Goal: Navigation & Orientation: Go to known website

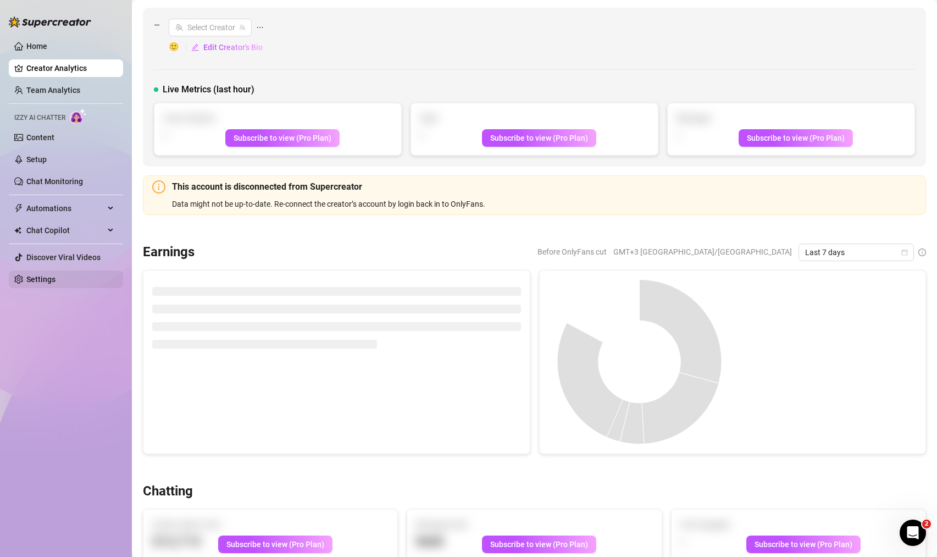
click at [56, 280] on link "Settings" at bounding box center [40, 279] width 29 height 9
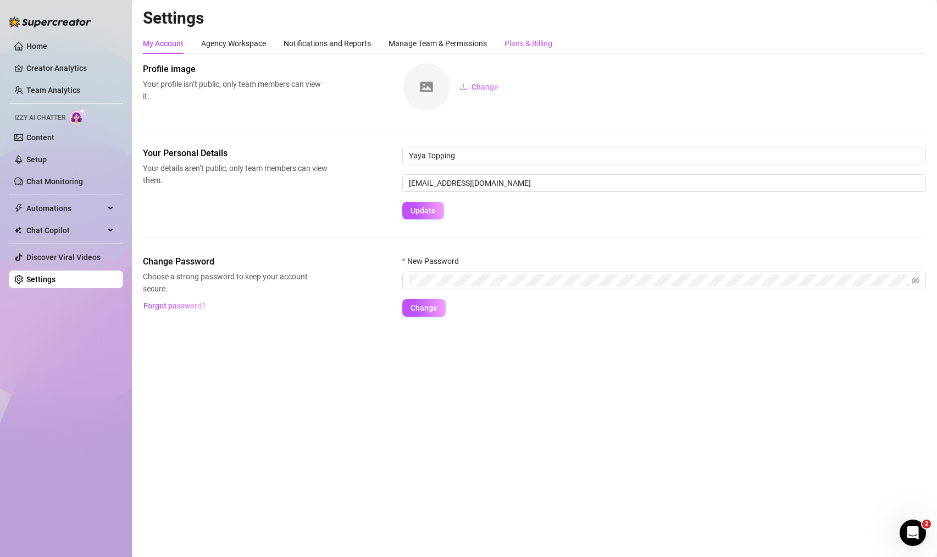
click at [531, 45] on div "Plans & Billing" at bounding box center [529, 43] width 48 height 12
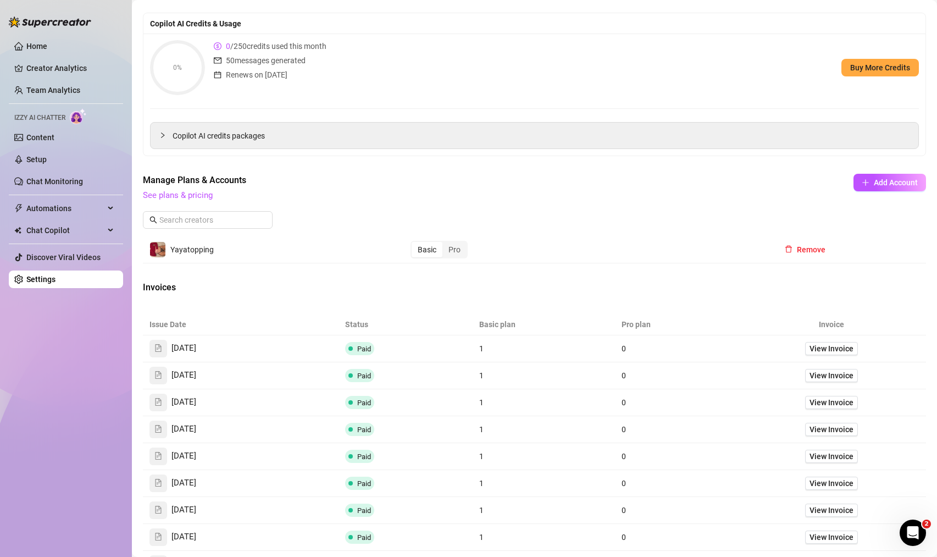
scroll to position [119, 0]
click at [832, 346] on span "View Invoice" at bounding box center [832, 349] width 44 height 12
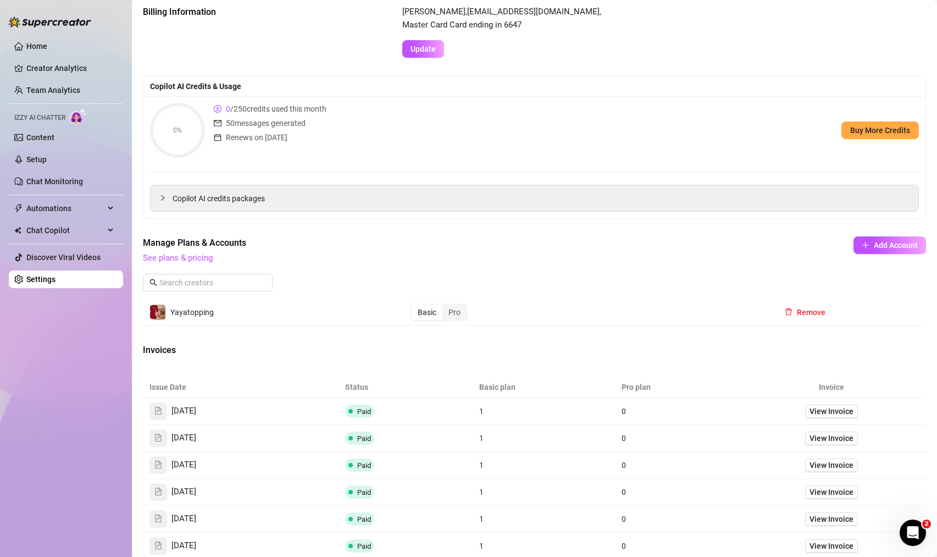
scroll to position [0, 0]
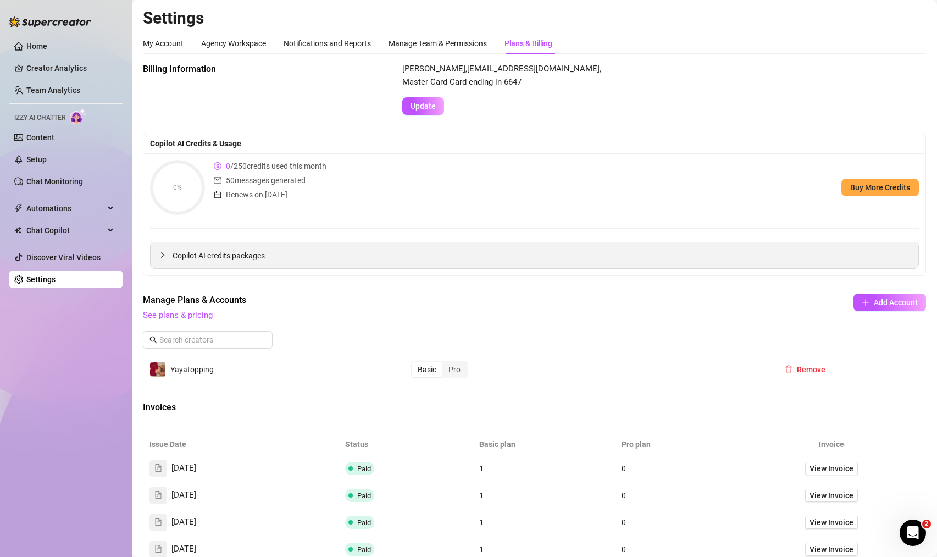
click at [161, 252] on icon "collapsed" at bounding box center [162, 255] width 7 height 7
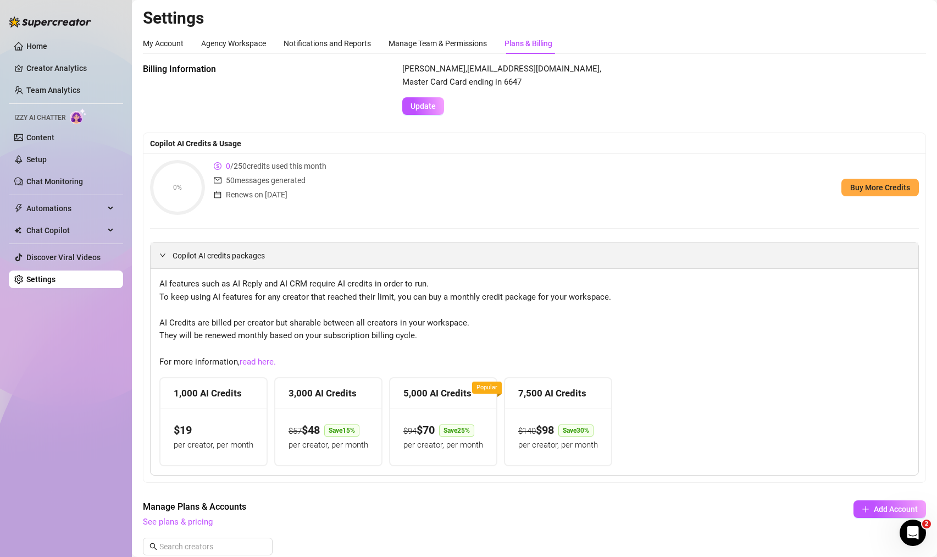
click at [161, 252] on icon "expanded" at bounding box center [162, 255] width 7 height 7
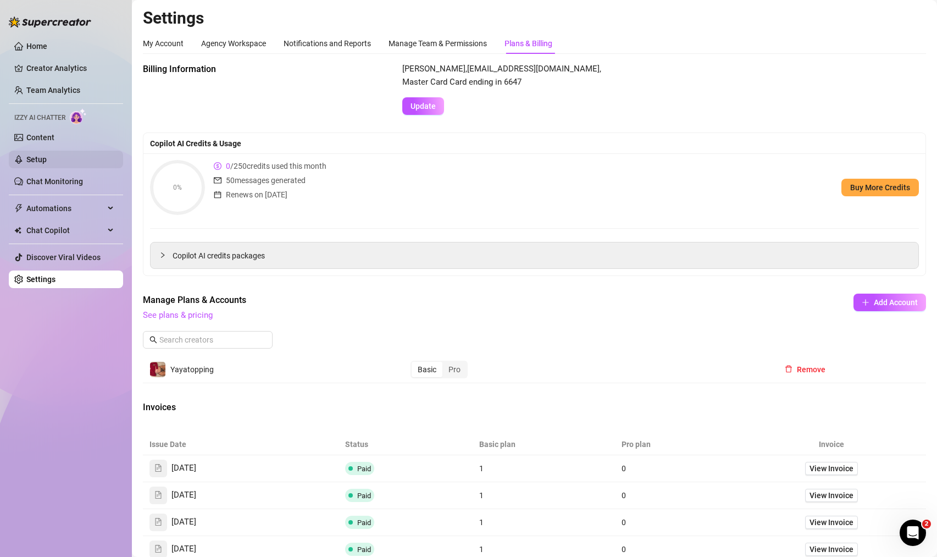
click at [47, 164] on link "Setup" at bounding box center [36, 159] width 20 height 9
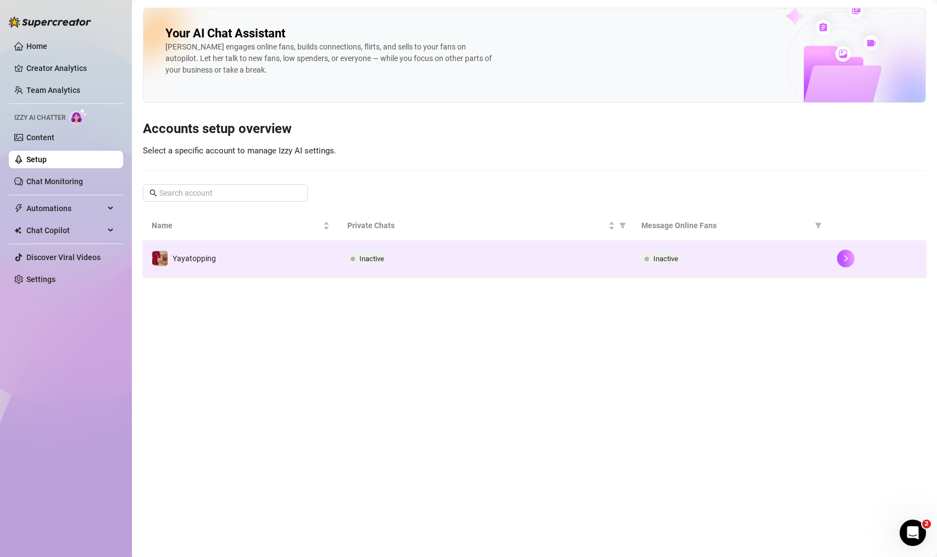
click at [170, 245] on td "Yayatopping" at bounding box center [241, 259] width 196 height 36
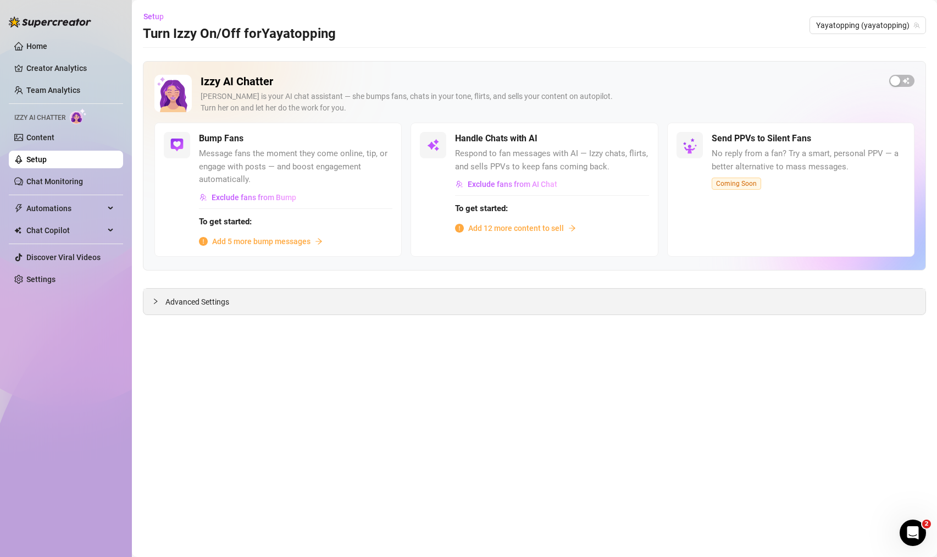
click at [174, 297] on span "Advanced Settings" at bounding box center [197, 302] width 64 height 12
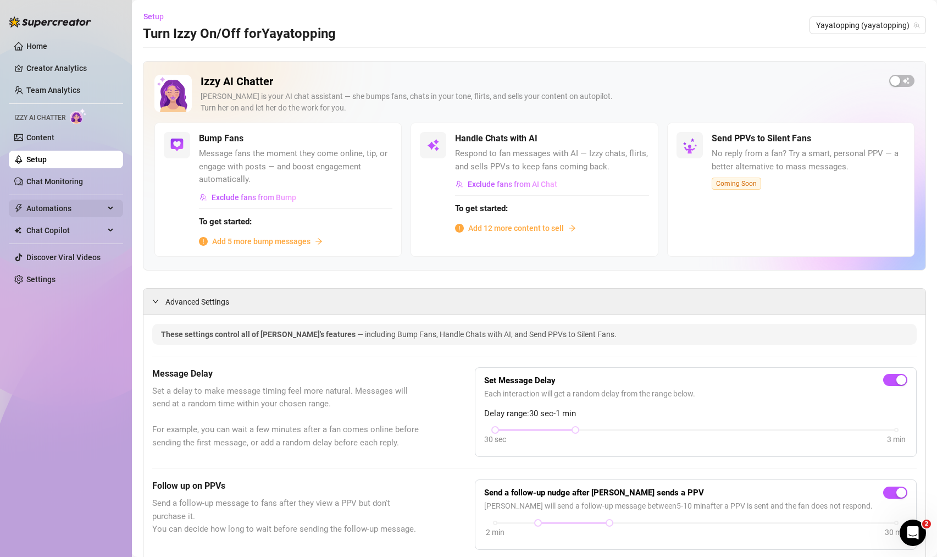
click at [67, 211] on span "Automations" at bounding box center [65, 209] width 78 height 18
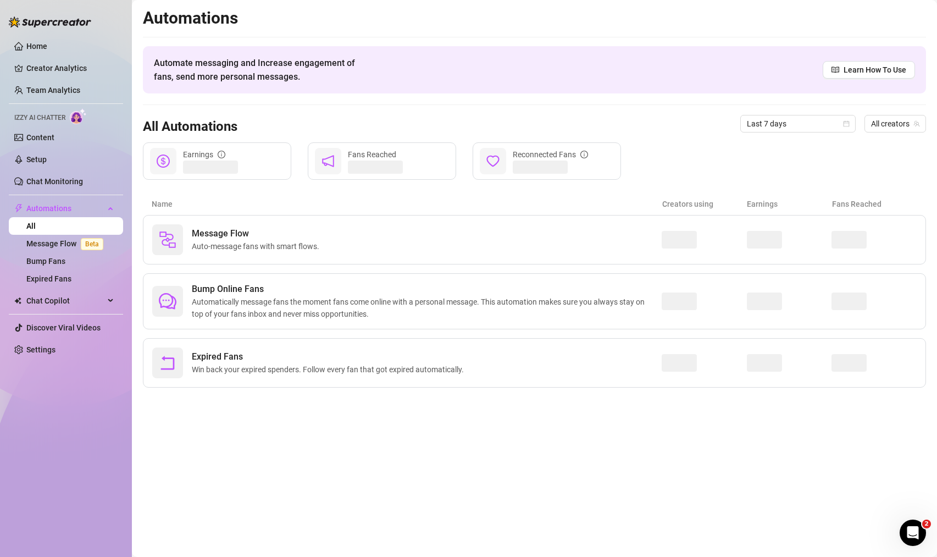
click at [80, 311] on ul "Home Creator Analytics Team Analytics Izzy AI Chatter Content Setup Chat Monito…" at bounding box center [66, 198] width 114 height 330
click at [79, 306] on span "Chat Copilot" at bounding box center [65, 301] width 78 height 18
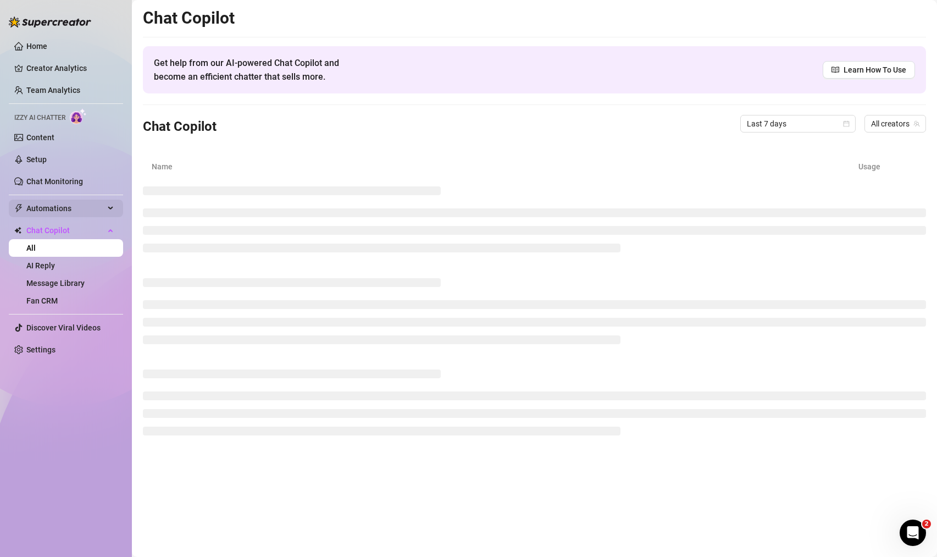
click at [74, 213] on span "Automations" at bounding box center [65, 209] width 78 height 18
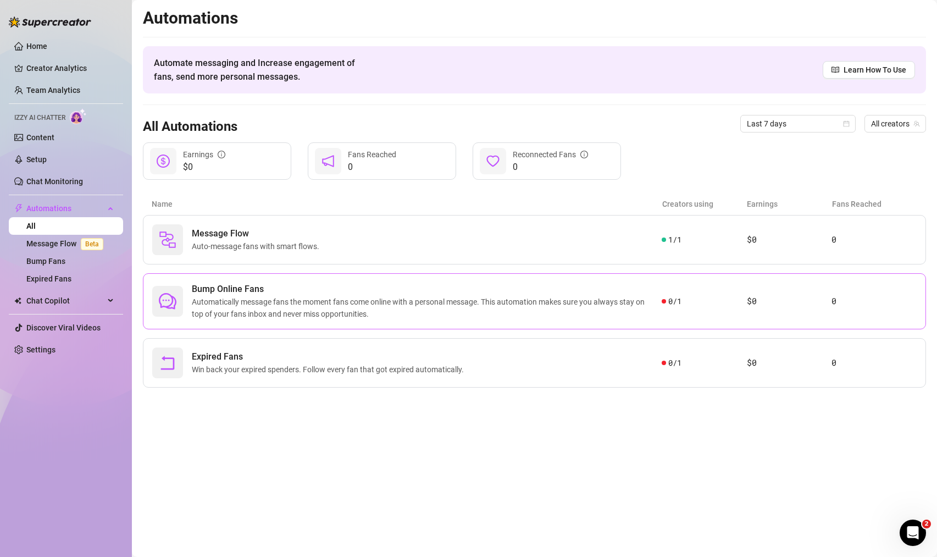
click at [205, 313] on span "Automatically message fans the moment fans come online with a personal message.…" at bounding box center [427, 308] width 470 height 24
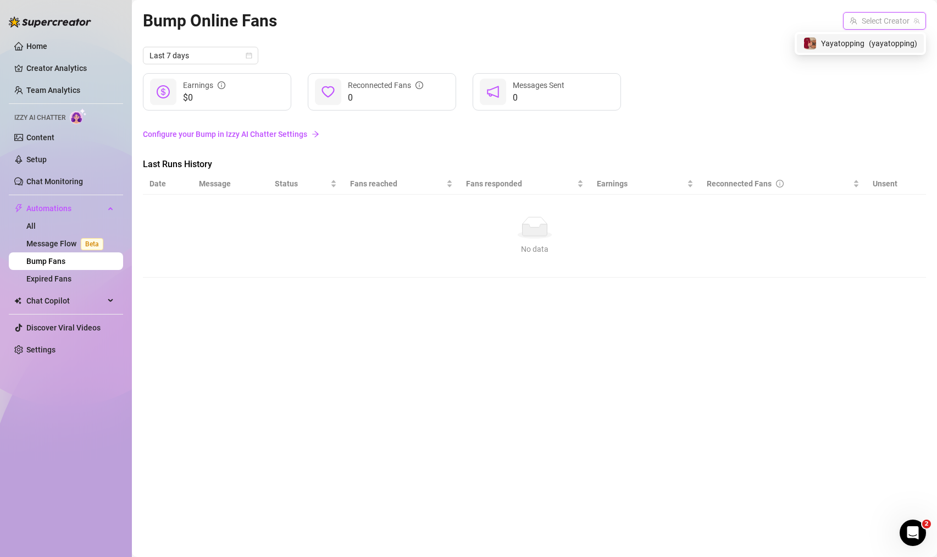
click at [885, 20] on input "search" at bounding box center [880, 21] width 60 height 16
click at [855, 41] on span "Yayatopping" at bounding box center [842, 43] width 43 height 12
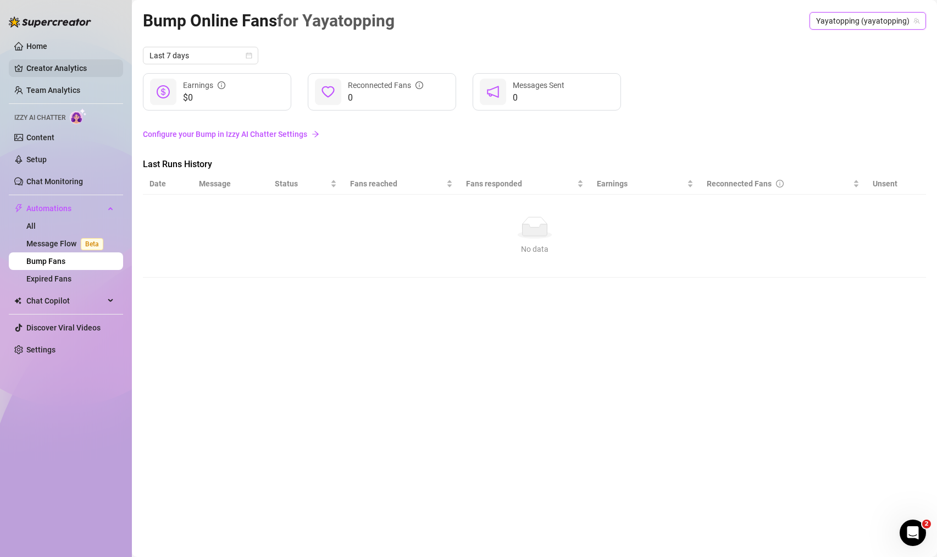
click at [42, 60] on link "Creator Analytics" at bounding box center [70, 68] width 88 height 18
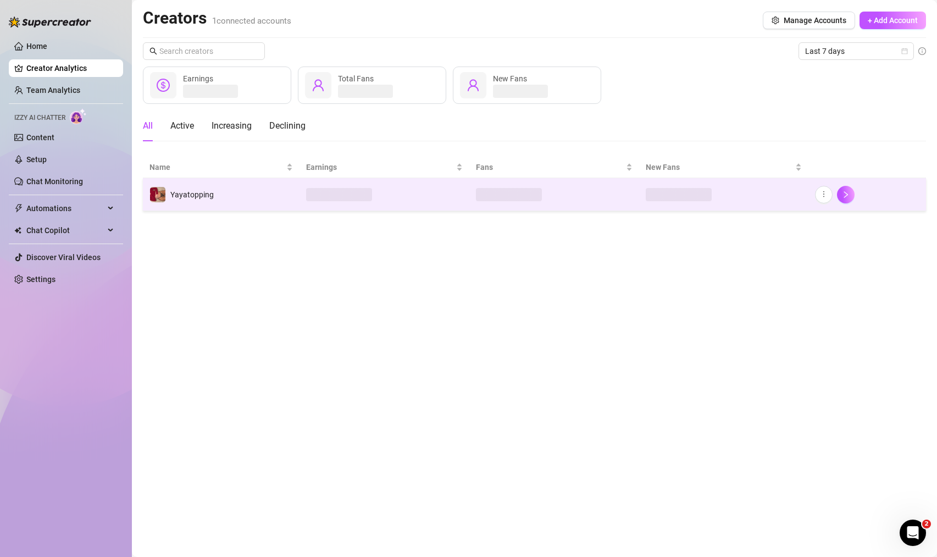
click at [226, 190] on td "Yayatopping" at bounding box center [221, 194] width 157 height 33
